Goal: Task Accomplishment & Management: Use online tool/utility

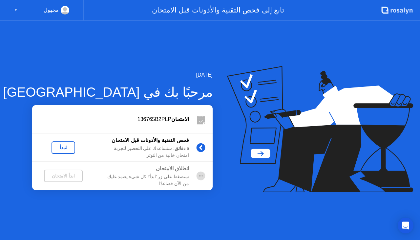
click at [67, 149] on div "لنبدأ" at bounding box center [63, 147] width 18 height 5
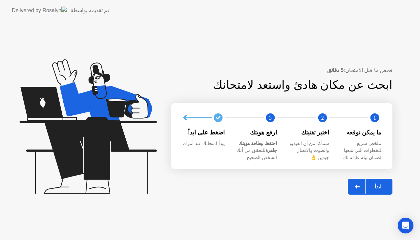
click at [385, 188] on div "ابدأ" at bounding box center [377, 186] width 25 height 6
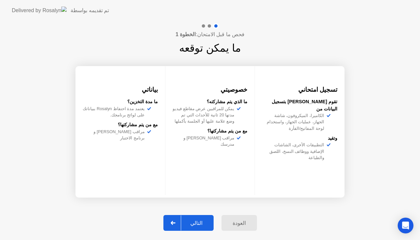
click at [203, 223] on div "التالي" at bounding box center [196, 222] width 31 height 6
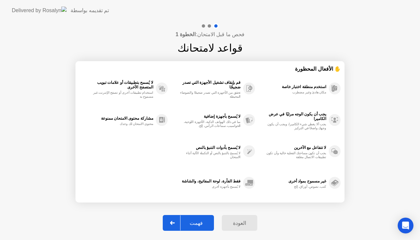
click at [202, 222] on div "فهمت" at bounding box center [195, 222] width 31 height 6
select select "**********"
select select "*******"
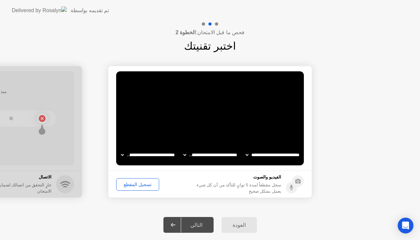
click at [128, 184] on div "تسجيل المقطع" at bounding box center [137, 183] width 38 height 5
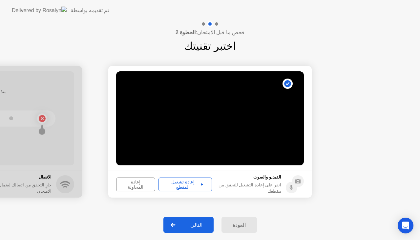
click at [199, 221] on div "التالي" at bounding box center [196, 224] width 31 height 6
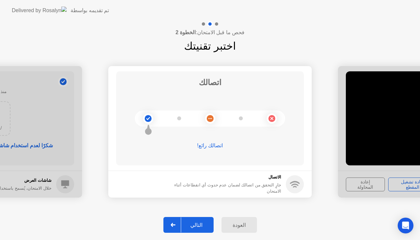
click at [203, 226] on div "التالي" at bounding box center [196, 224] width 31 height 6
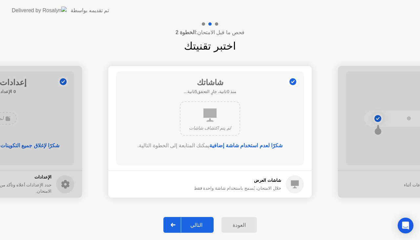
click at [201, 223] on div "التالي" at bounding box center [196, 224] width 31 height 6
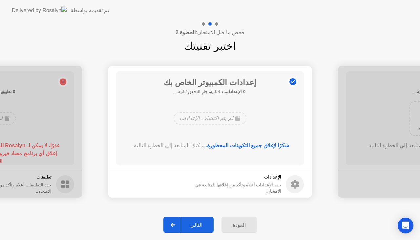
click at [206, 227] on div "التالي" at bounding box center [196, 224] width 31 height 6
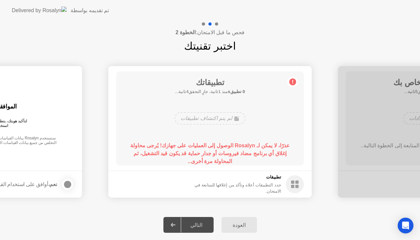
click at [200, 222] on div "التالي" at bounding box center [196, 224] width 31 height 6
click at [253, 110] on div "لم يتم اكتشاف تطبيقات" at bounding box center [210, 118] width 150 height 18
click at [274, 186] on div "حدد التطبيقات أعلاه وتأكد من إغلاقها للمتابعة في الامتحان." at bounding box center [231, 187] width 99 height 12
click at [238, 191] on div "حدد التطبيقات أعلاه وتأكد من إغلاقها للمتابعة في الامتحان." at bounding box center [231, 187] width 99 height 12
click at [300, 180] on circle at bounding box center [295, 184] width 18 height 18
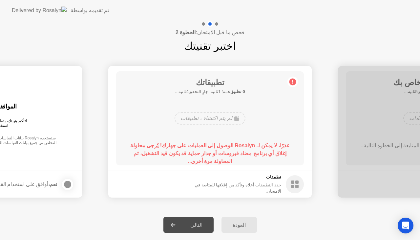
drag, startPoint x: 214, startPoint y: 221, endPoint x: 203, endPoint y: 224, distance: 11.4
click at [207, 224] on div "العودة التالي" at bounding box center [210, 224] width 420 height 30
click at [200, 225] on div "التالي" at bounding box center [196, 224] width 31 height 6
click at [275, 178] on footer "تطبيقات حدد التطبيقات أعلاه وتأكد من إغلاقها للمتابعة في الامتحان." at bounding box center [209, 183] width 203 height 27
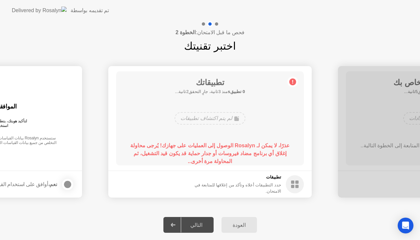
drag, startPoint x: 280, startPoint y: 180, endPoint x: 283, endPoint y: 186, distance: 7.0
click at [283, 186] on div "تطبيقات حدد التطبيقات أعلاه وتأكد من إغلاقها للمتابعة في الامتحان." at bounding box center [243, 184] width 122 height 20
click at [285, 187] on div "تطبيقات حدد التطبيقات أعلاه وتأكد من إغلاقها للمتابعة في الامتحان." at bounding box center [243, 184] width 122 height 20
drag, startPoint x: 283, startPoint y: 188, endPoint x: 267, endPoint y: 188, distance: 16.4
click at [282, 188] on div "تطبيقات حدد التطبيقات أعلاه وتأكد من إغلاقها للمتابعة في الامتحان." at bounding box center [243, 184] width 122 height 20
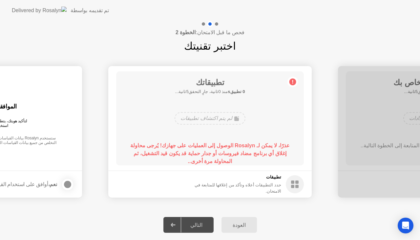
click at [224, 121] on div "لم يتم اكتشاف تطبيقات" at bounding box center [210, 118] width 71 height 12
drag, startPoint x: 270, startPoint y: 149, endPoint x: 250, endPoint y: 149, distance: 20.0
click at [256, 149] on div "عذرًا، لا يمكن لـ Rosalyn الوصول إلى العمليات على جهازك! يُرجى محاولة إغلاق أي …" at bounding box center [210, 153] width 169 height 24
drag, startPoint x: 250, startPoint y: 149, endPoint x: 222, endPoint y: 152, distance: 27.4
click at [222, 152] on div "عذرًا، لا يمكن لـ Rosalyn الوصول إلى العمليات على جهازك! يُرجى محاولة إغلاق أي …" at bounding box center [210, 153] width 169 height 24
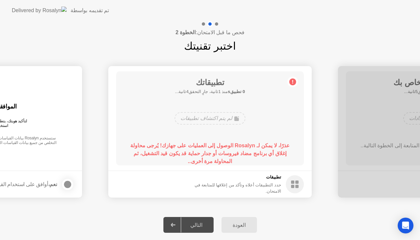
click at [203, 224] on div "التالي" at bounding box center [196, 224] width 31 height 6
click at [269, 180] on h5 "تطبيقات" at bounding box center [231, 177] width 99 height 7
click at [285, 183] on div "تطبيقات حدد التطبيقات أعلاه وتأكد من إغلاقها للمتابعة في الامتحان." at bounding box center [243, 184] width 122 height 20
drag, startPoint x: 285, startPoint y: 183, endPoint x: 285, endPoint y: 177, distance: 5.9
click at [286, 181] on div "تطبيقات حدد التطبيقات أعلاه وتأكد من إغلاقها للمتابعة في الامتحان." at bounding box center [243, 184] width 122 height 20
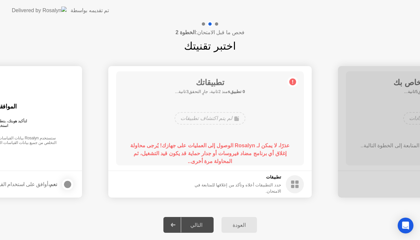
drag, startPoint x: 285, startPoint y: 177, endPoint x: 277, endPoint y: 174, distance: 9.0
click at [285, 176] on div "تطبيقات حدد التطبيقات أعلاه وتأكد من إغلاقها للمتابعة في الامتحان." at bounding box center [243, 184] width 122 height 20
click at [232, 108] on div "تطبيقاتك 0 تطبيقs منذ 3ثانية، جارٍ التحقق2ثانية... لم يتم اكتشاف تطبيقات عذرًا،…" at bounding box center [210, 118] width 188 height 94
drag, startPoint x: 228, startPoint y: 119, endPoint x: 213, endPoint y: 192, distance: 74.5
click at [224, 137] on div "تطبيقاتك 0 تطبيقs منذ 3ثانية، جارٍ التحقق2ثانية... لم يتم اكتشاف تطبيقات عذرًا،…" at bounding box center [210, 118] width 188 height 94
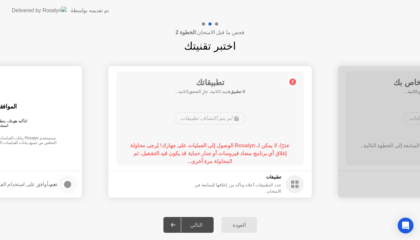
click at [231, 118] on div "لم يتم اكتشاف تطبيقات" at bounding box center [210, 118] width 71 height 12
click at [228, 126] on div "لم يتم اكتشاف تطبيقات" at bounding box center [210, 118] width 150 height 18
click at [293, 78] on icon at bounding box center [292, 81] width 10 height 10
click at [293, 87] on icon at bounding box center [292, 81] width 10 height 10
click at [293, 80] on icon at bounding box center [292, 81] width 10 height 10
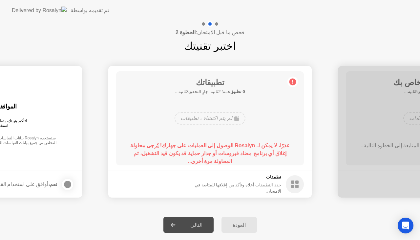
click at [293, 80] on circle at bounding box center [292, 81] width 7 height 7
drag, startPoint x: 207, startPoint y: 82, endPoint x: 255, endPoint y: 60, distance: 53.1
drag, startPoint x: 276, startPoint y: 62, endPoint x: 278, endPoint y: 66, distance: 5.1
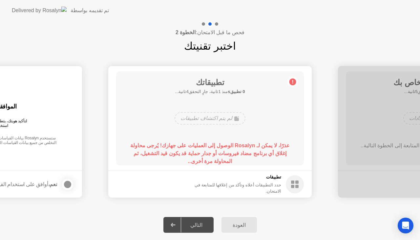
drag, startPoint x: 284, startPoint y: 77, endPoint x: 281, endPoint y: 79, distance: 4.3
click at [282, 79] on div "تطبيقاتك 0 تطبيقs منذ 1ثانية، جارٍ التحقق4ثانية... لم يتم اكتشاف تطبيقات عذرًا،…" at bounding box center [210, 118] width 188 height 94
drag, startPoint x: 208, startPoint y: 33, endPoint x: 233, endPoint y: 38, distance: 25.6
click at [233, 38] on div "فحص ما قبل الامتحان: الخطوة 2 اختبر تقنيتك" at bounding box center [210, 37] width 420 height 33
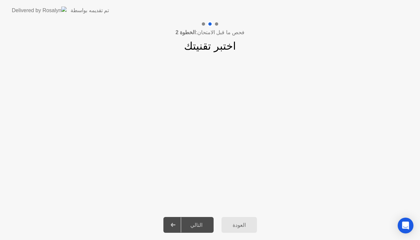
click at [210, 226] on div "التالي" at bounding box center [196, 224] width 31 height 6
drag, startPoint x: 415, startPoint y: 162, endPoint x: 408, endPoint y: 180, distance: 19.6
click at [409, 177] on app-slider "**********" at bounding box center [210, 131] width 420 height 147
drag, startPoint x: 196, startPoint y: 224, endPoint x: 192, endPoint y: 222, distance: 4.7
click at [196, 224] on div "التالي" at bounding box center [196, 224] width 31 height 6
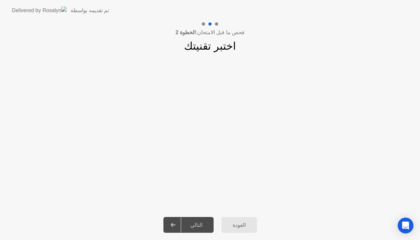
click at [178, 221] on div at bounding box center [173, 224] width 16 height 15
drag, startPoint x: 248, startPoint y: 72, endPoint x: 252, endPoint y: 69, distance: 5.1
click at [249, 71] on app-slider "**********" at bounding box center [210, 131] width 420 height 147
drag, startPoint x: 325, startPoint y: 26, endPoint x: 420, endPoint y: -8, distance: 100.4
click at [420, 0] on html "**********" at bounding box center [210, 120] width 420 height 240
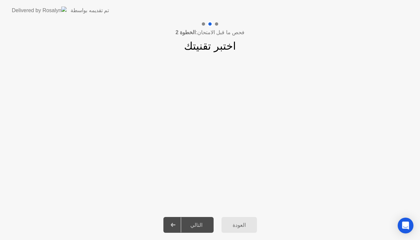
drag, startPoint x: 407, startPoint y: 15, endPoint x: 362, endPoint y: 79, distance: 77.9
click at [400, 22] on app-layout-with-logo "**********" at bounding box center [210, 120] width 420 height 240
click at [187, 233] on div "العودة التالي" at bounding box center [210, 224] width 420 height 30
drag, startPoint x: 186, startPoint y: 224, endPoint x: 264, endPoint y: 223, distance: 78.1
click at [187, 224] on div "التالي" at bounding box center [196, 224] width 31 height 6
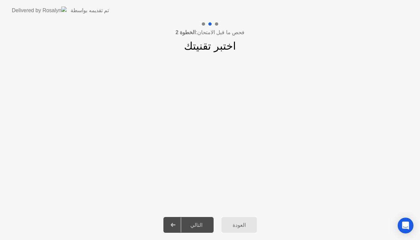
click at [270, 222] on div "العودة التالي" at bounding box center [210, 224] width 420 height 30
click at [244, 223] on div "العودة" at bounding box center [238, 224] width 31 height 6
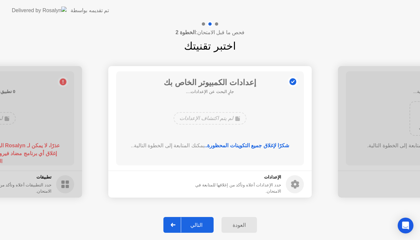
click at [232, 226] on div "العودة" at bounding box center [238, 224] width 31 height 6
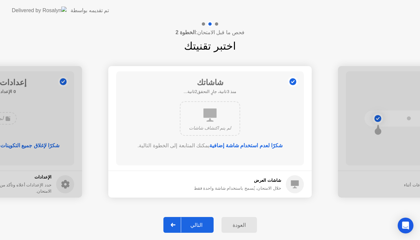
click at [202, 227] on div "التالي" at bounding box center [196, 224] width 31 height 6
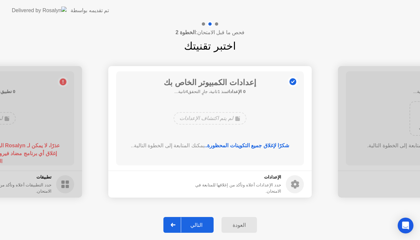
click at [194, 226] on div "التالي" at bounding box center [196, 224] width 31 height 6
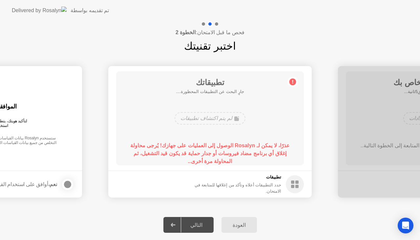
click at [247, 104] on div "تطبيقاتك جارٍ البحث عن التطبيقات المحظورة.... لم يتم اكتشاف تطبيقات عذرًا، لا ي…" at bounding box center [210, 118] width 188 height 94
click at [291, 192] on icon at bounding box center [295, 184] width 18 height 18
